Goal: Transaction & Acquisition: Purchase product/service

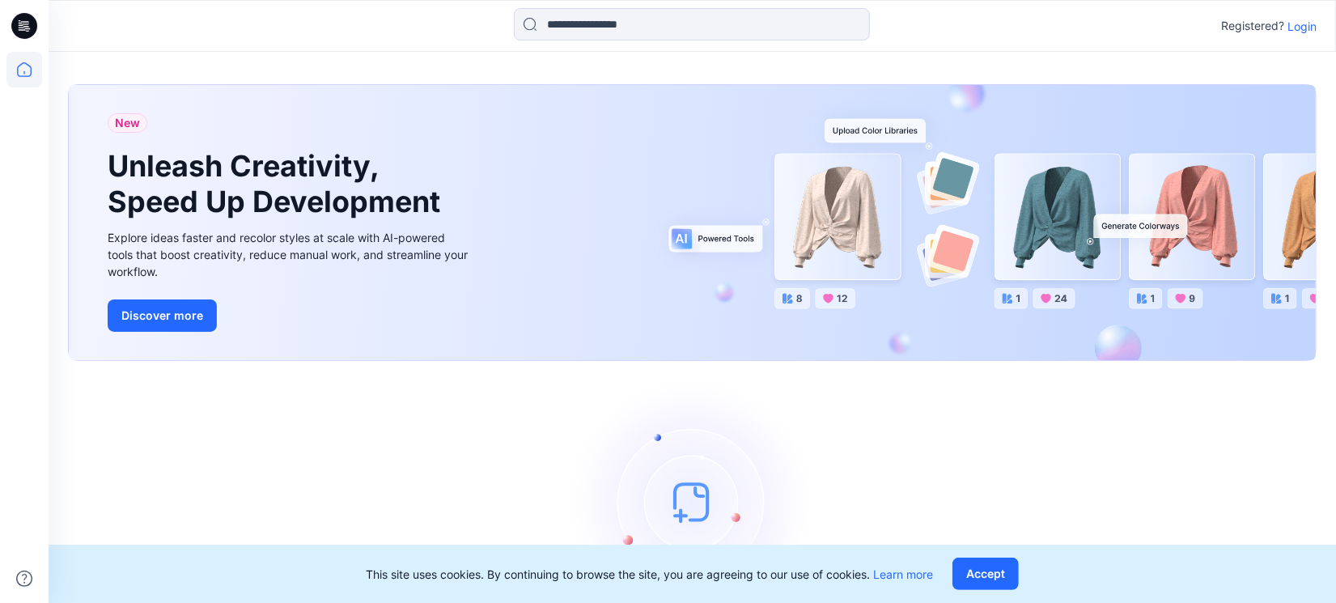
click at [1302, 28] on p "Login" at bounding box center [1302, 26] width 29 height 17
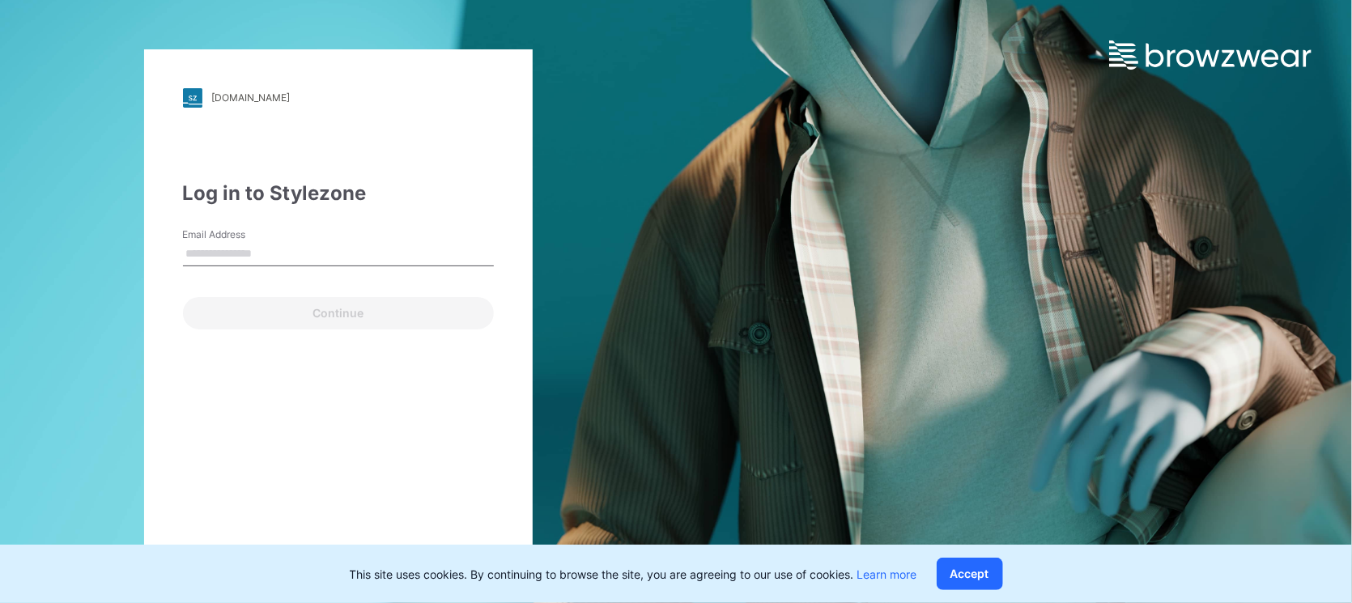
type input "**********"
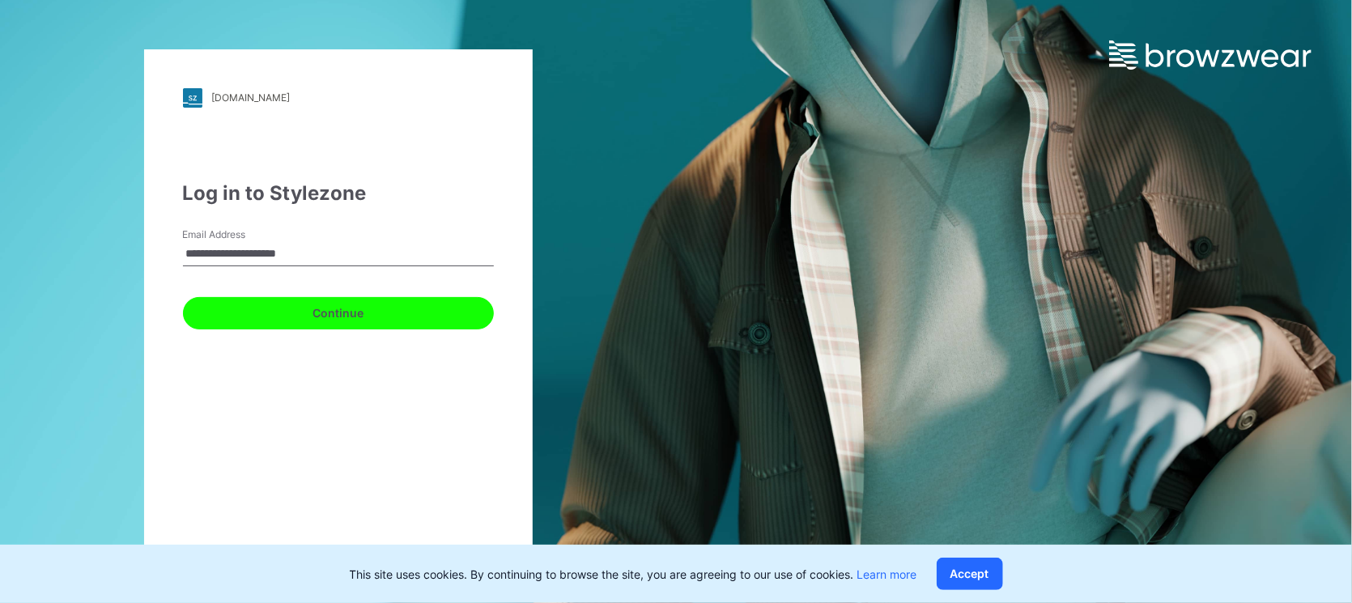
click at [311, 313] on button "Continue" at bounding box center [338, 313] width 311 height 32
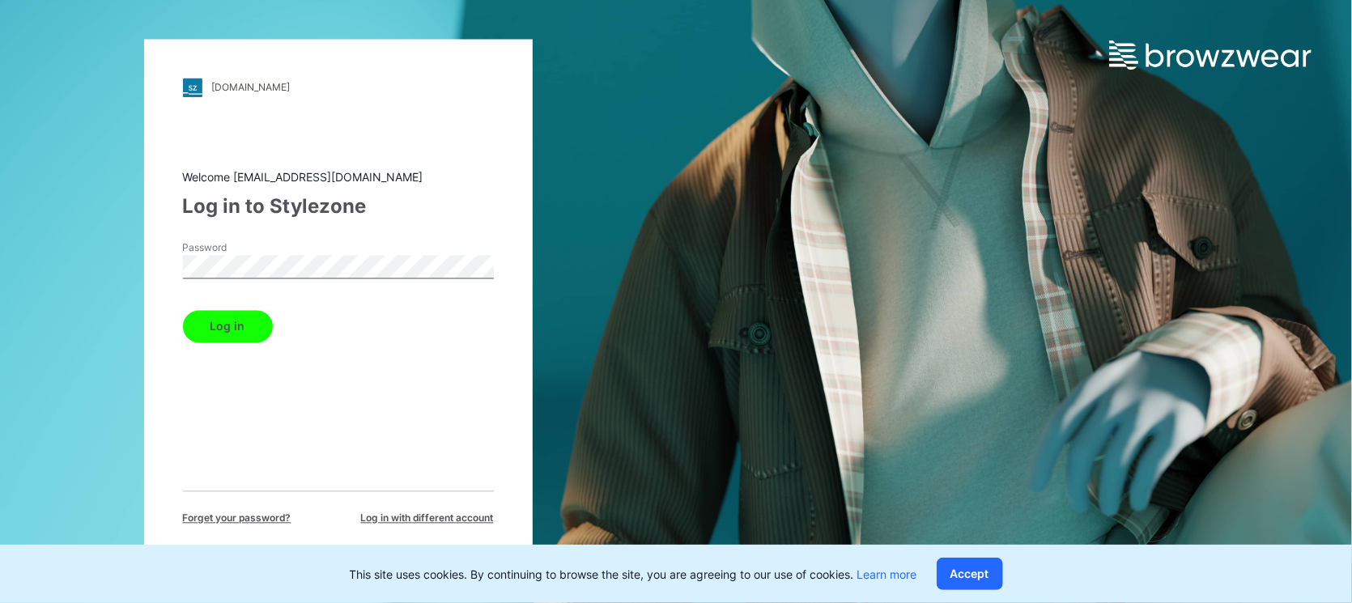
click at [226, 317] on button "Log in" at bounding box center [228, 326] width 90 height 32
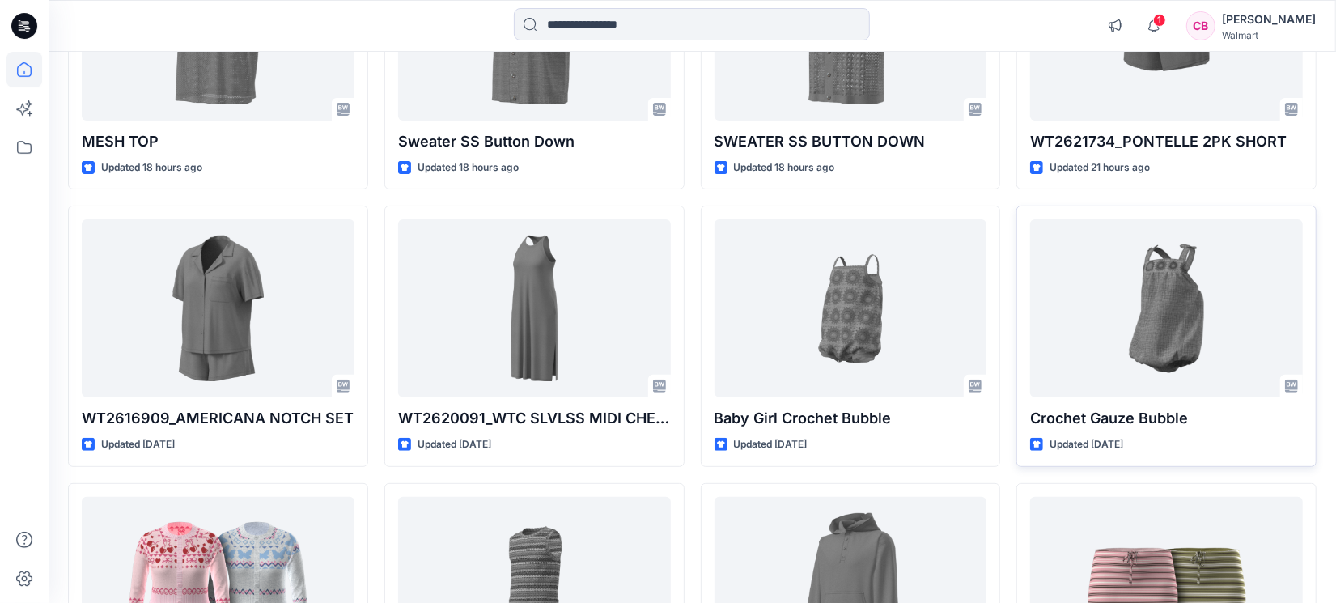
scroll to position [303, 0]
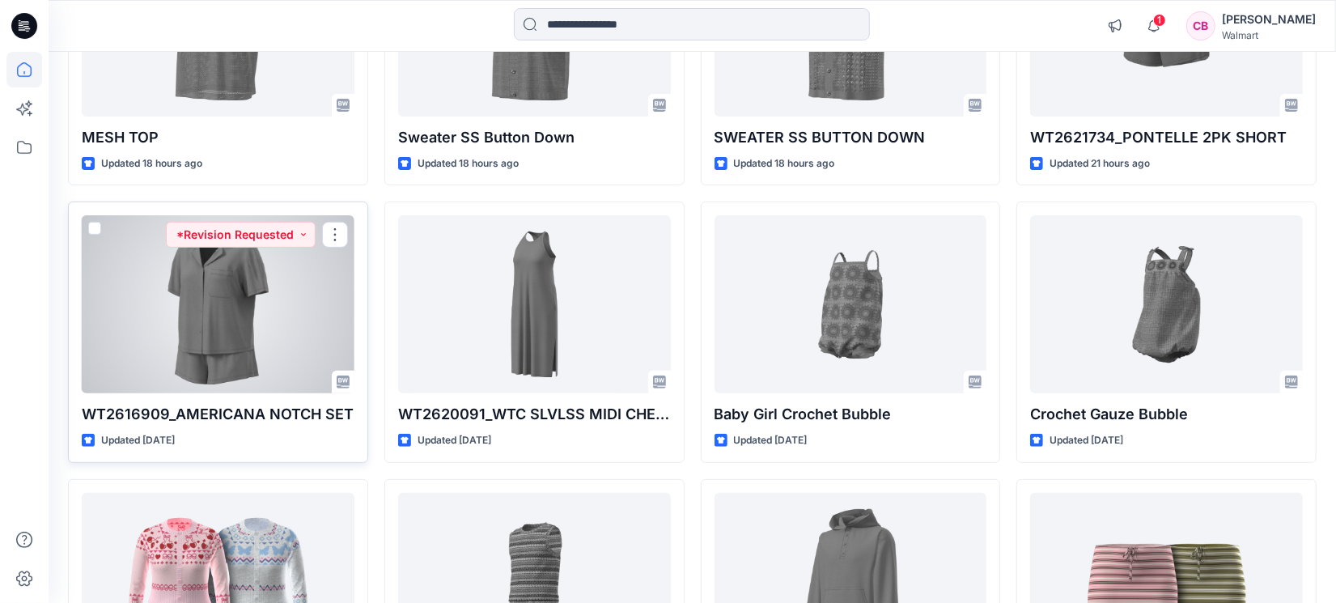
click at [250, 331] on div at bounding box center [218, 304] width 273 height 178
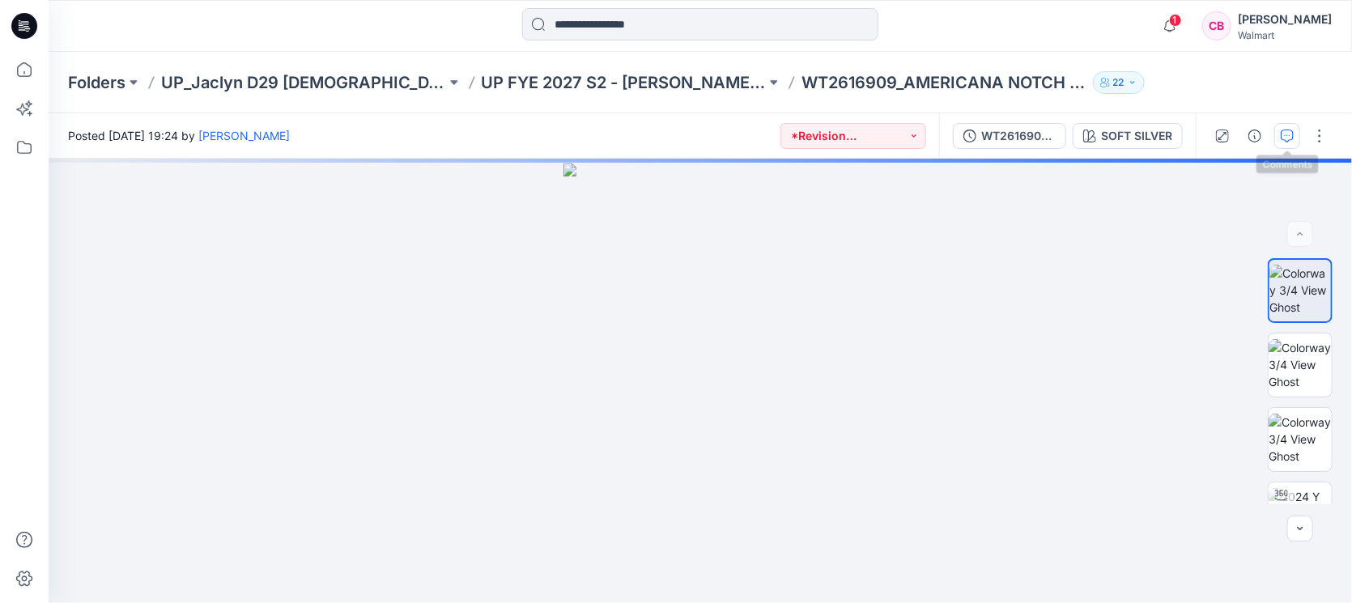
click at [1288, 134] on icon "button" at bounding box center [1286, 135] width 13 height 13
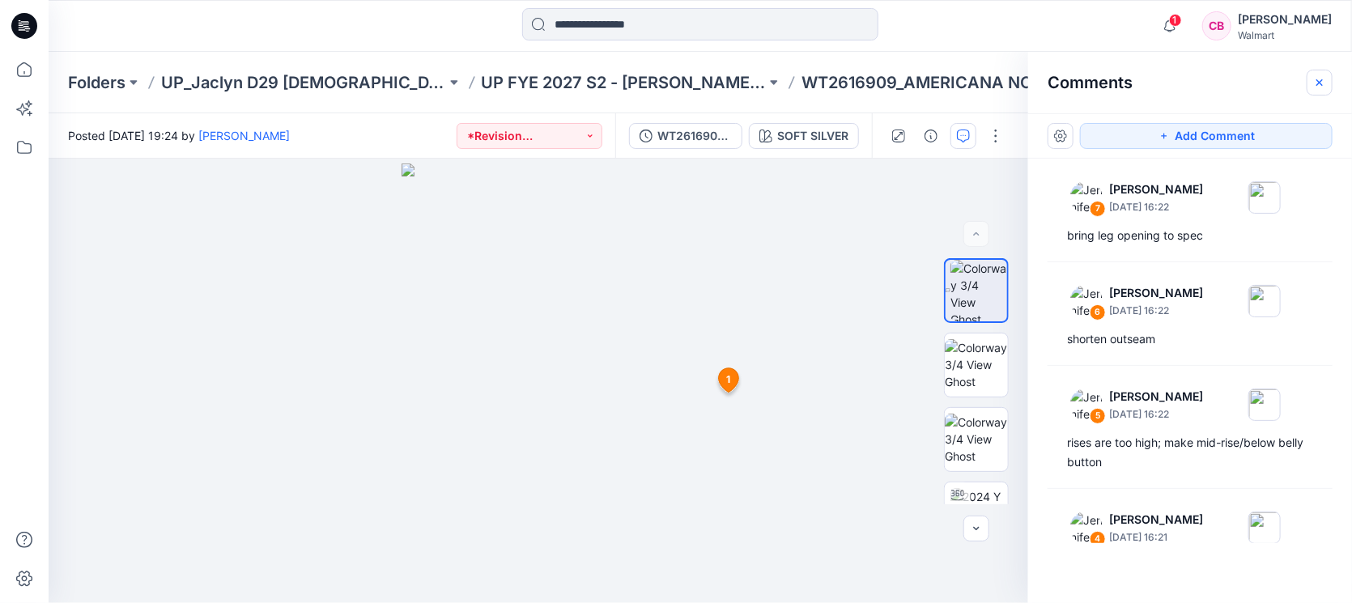
click at [1313, 76] on icon "button" at bounding box center [1319, 82] width 13 height 13
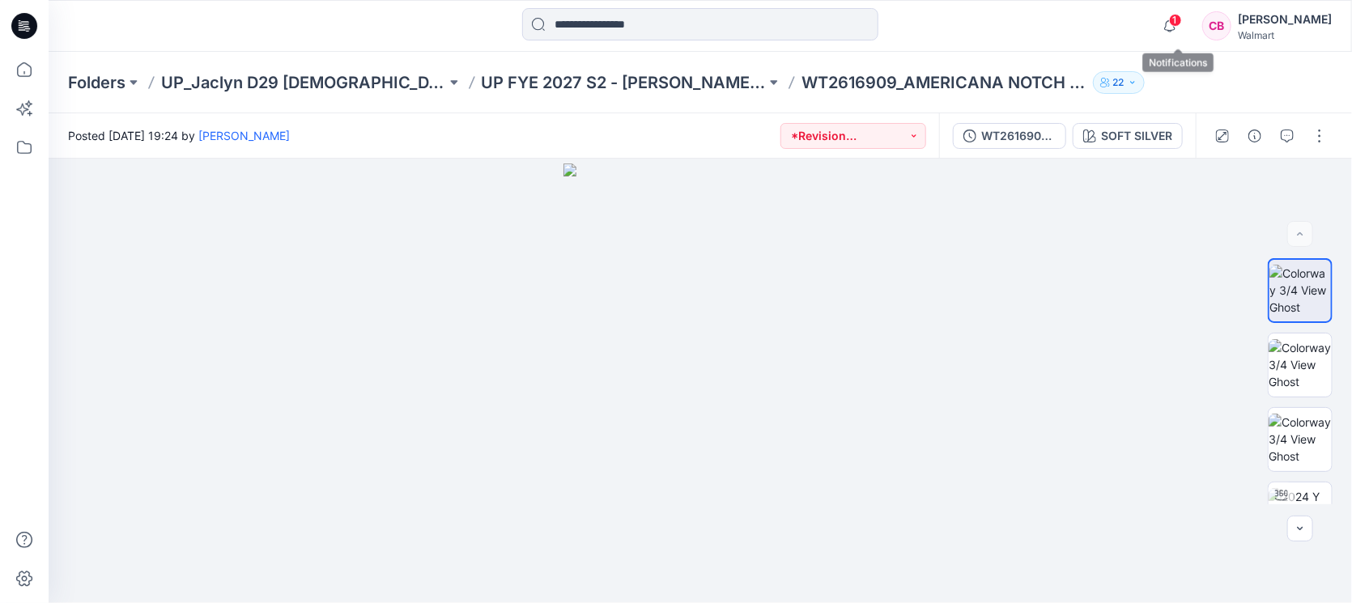
click at [1179, 19] on span "1" at bounding box center [1175, 20] width 13 height 13
